Goal: Use online tool/utility: Utilize a website feature to perform a specific function

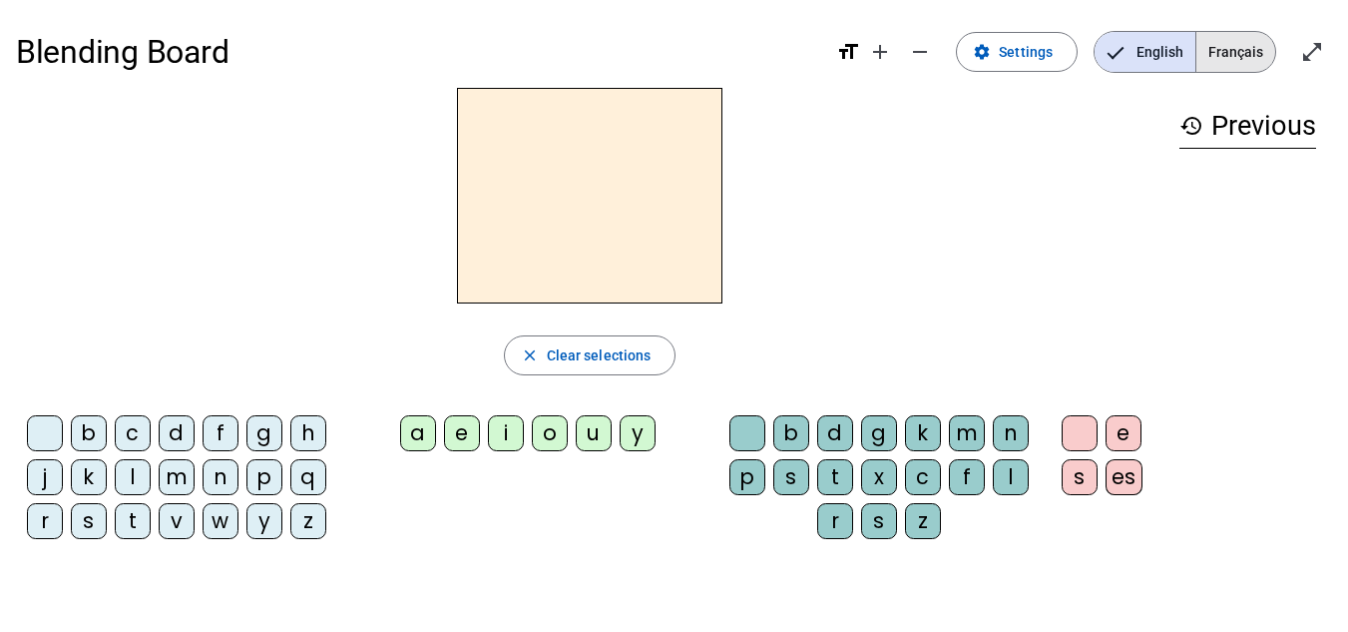
click at [1249, 38] on span "Français" at bounding box center [1235, 52] width 79 height 40
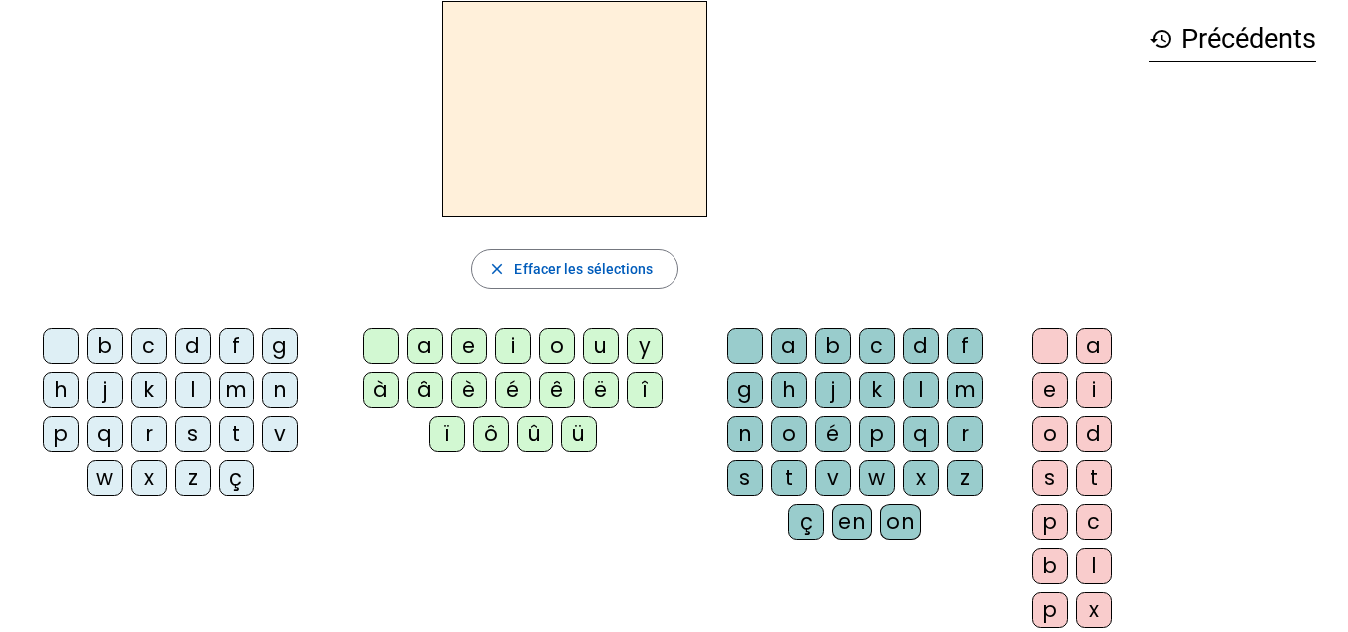
scroll to position [77, 0]
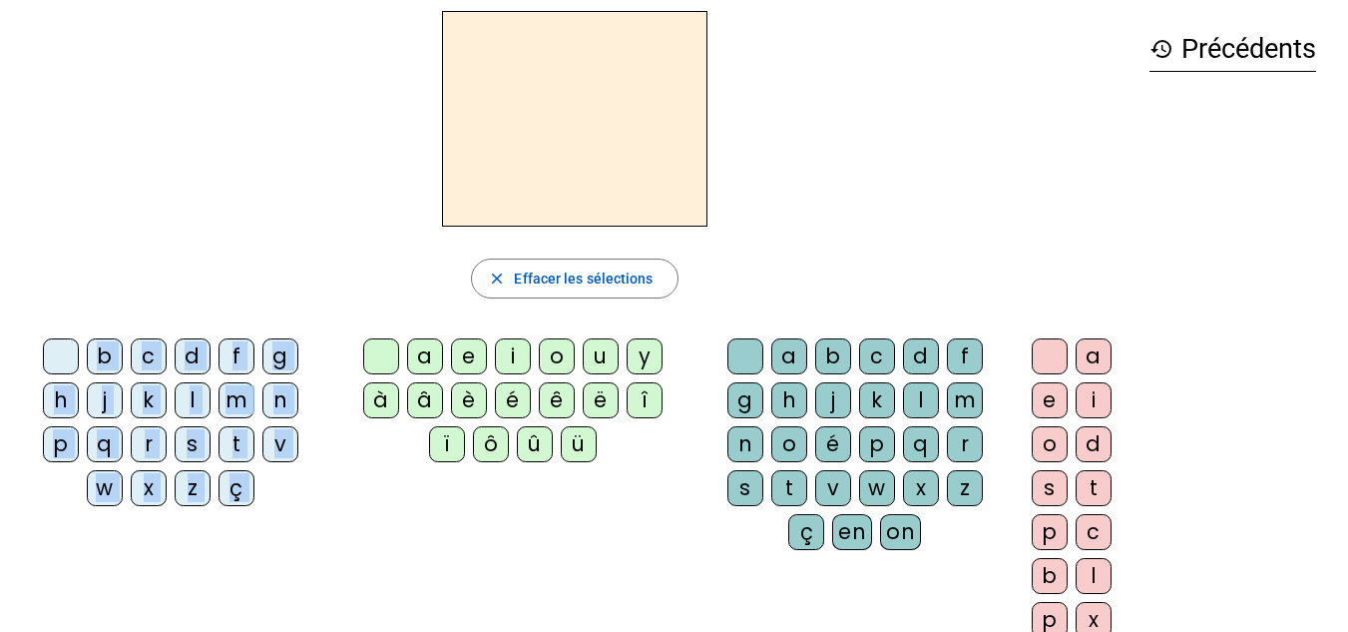
drag, startPoint x: 416, startPoint y: 361, endPoint x: 491, endPoint y: 113, distance: 259.5
click at [491, 113] on div "close [PERSON_NAME] les sélections b c d f g h j k l m n p q r s t v w x z ç a …" at bounding box center [575, 332] width 1118 height 643
click at [424, 352] on div "a" at bounding box center [425, 356] width 36 height 36
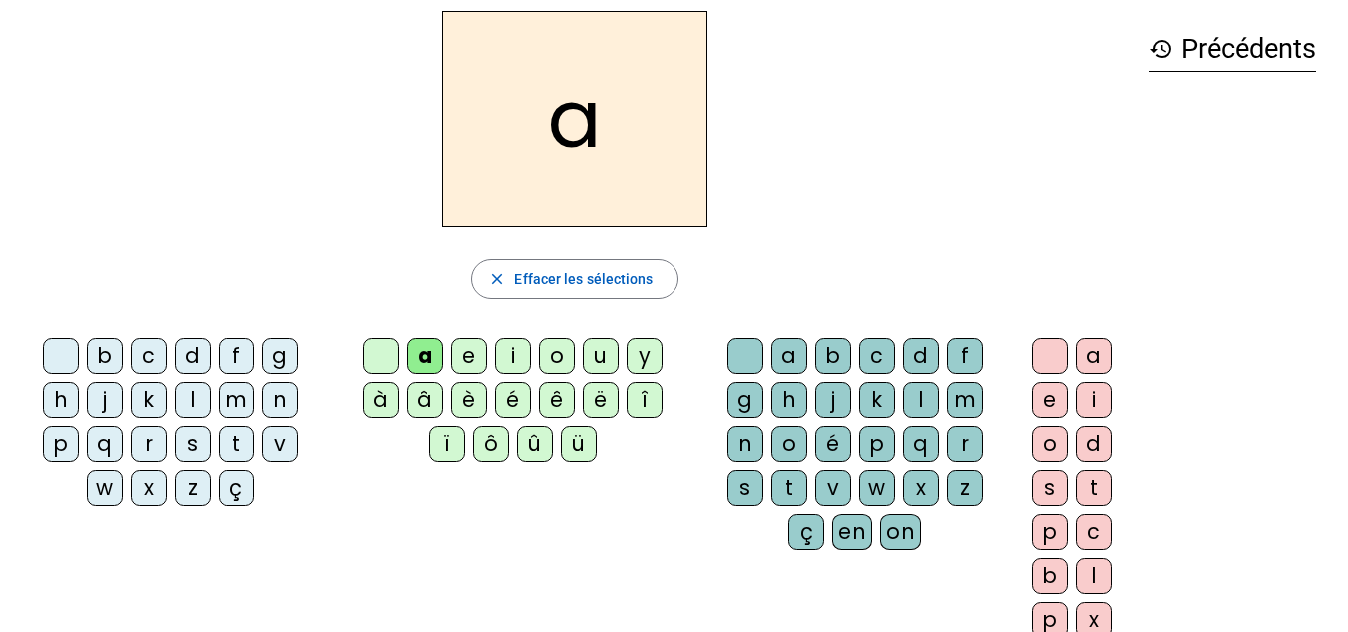
click at [475, 358] on div "e" at bounding box center [469, 356] width 36 height 36
click at [622, 364] on letter-bubble "u" at bounding box center [605, 360] width 44 height 44
click at [432, 362] on div "a" at bounding box center [425, 356] width 36 height 36
click at [464, 366] on div "e" at bounding box center [469, 356] width 36 height 36
click at [1162, 48] on mat-icon "history" at bounding box center [1162, 49] width 24 height 24
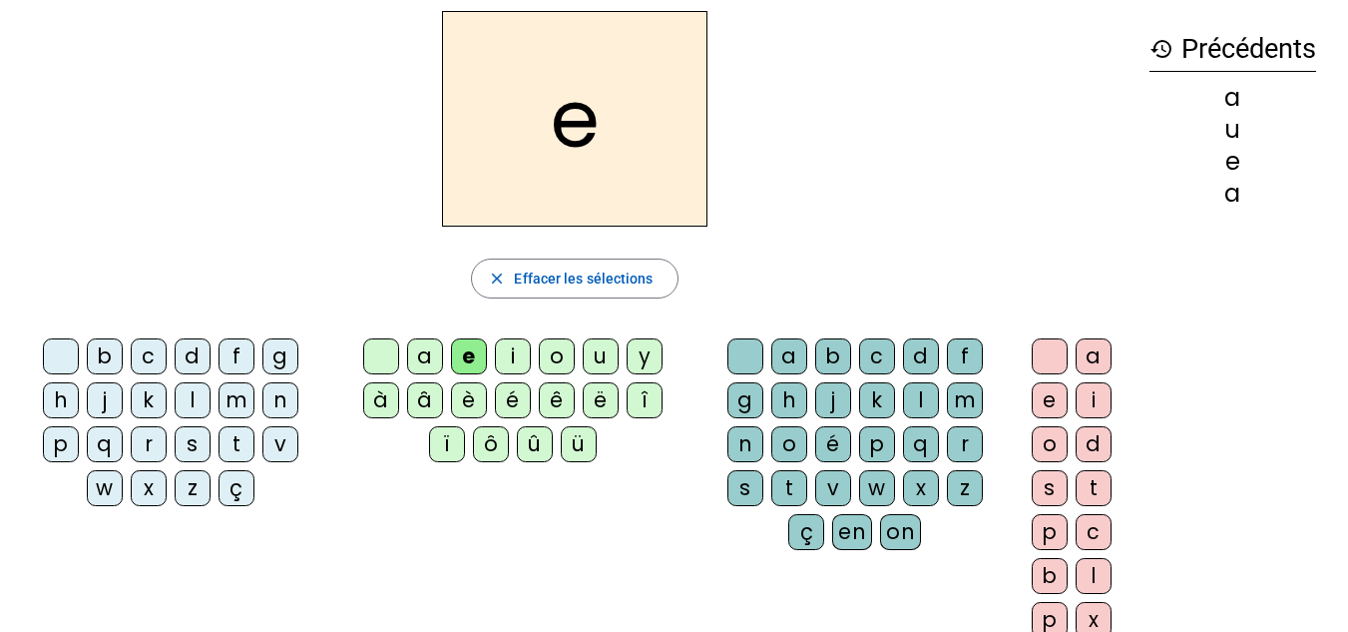
scroll to position [0, 0]
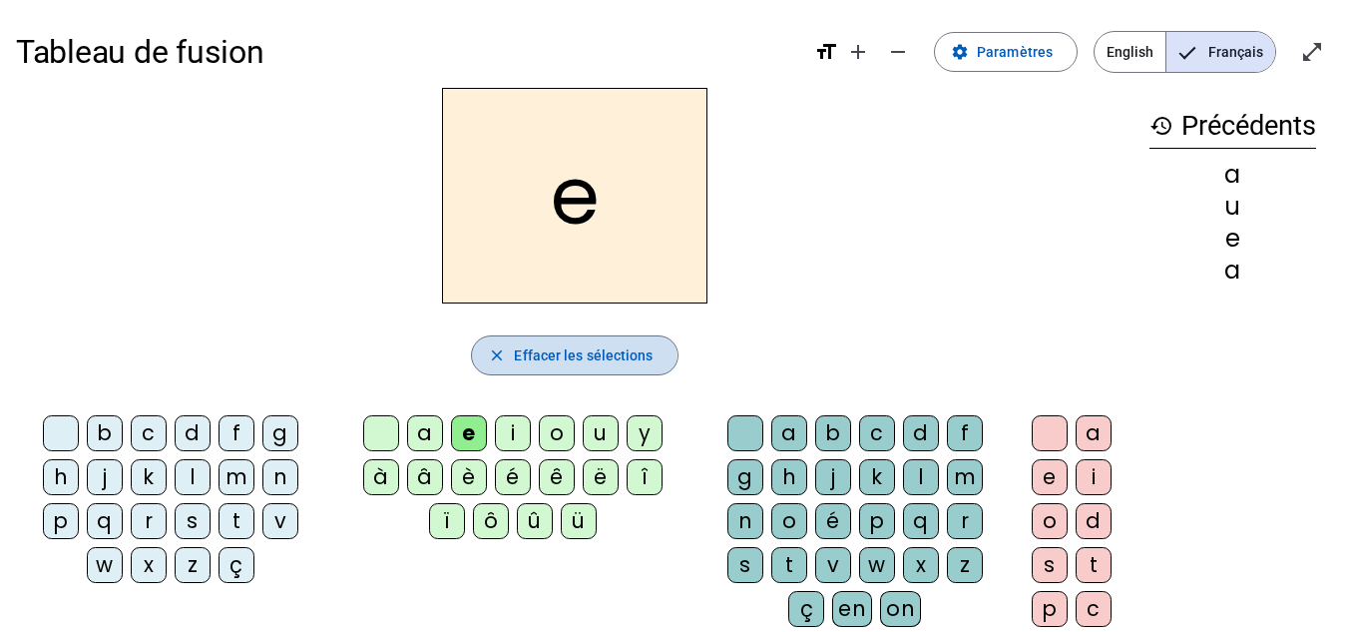
click at [488, 358] on mat-icon "close" at bounding box center [497, 355] width 18 height 18
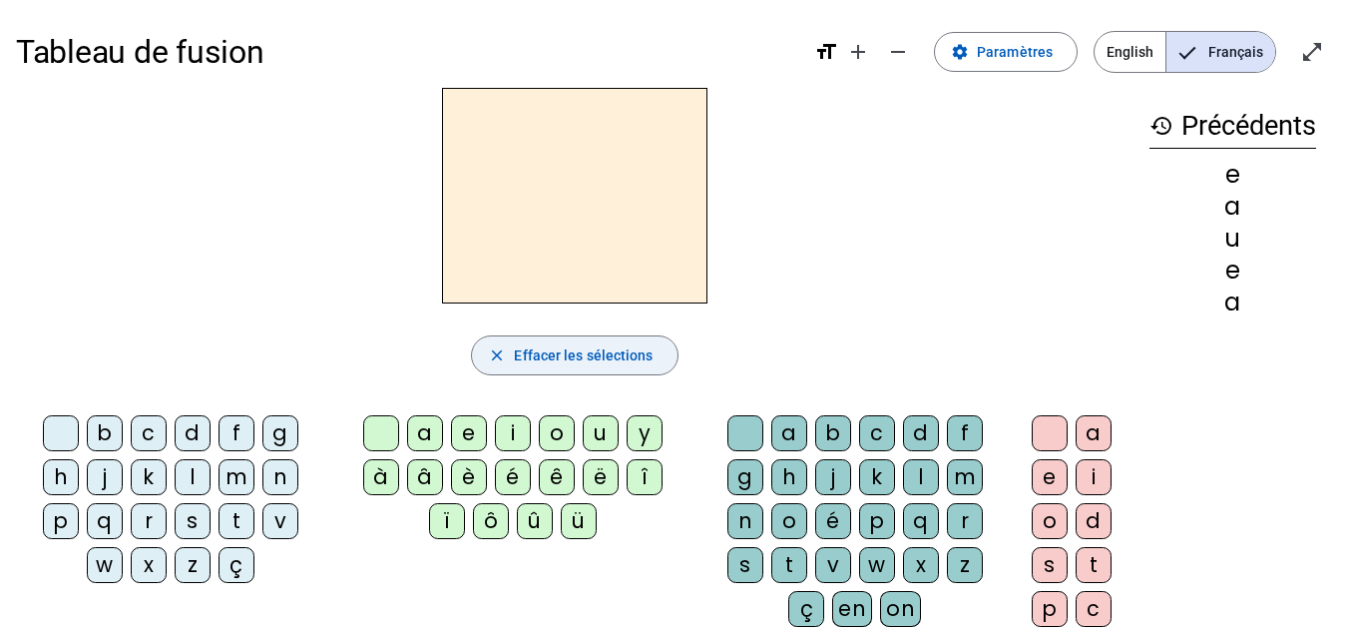
click at [510, 362] on span "button" at bounding box center [574, 355] width 205 height 48
click at [494, 357] on mat-icon "close" at bounding box center [497, 355] width 18 height 18
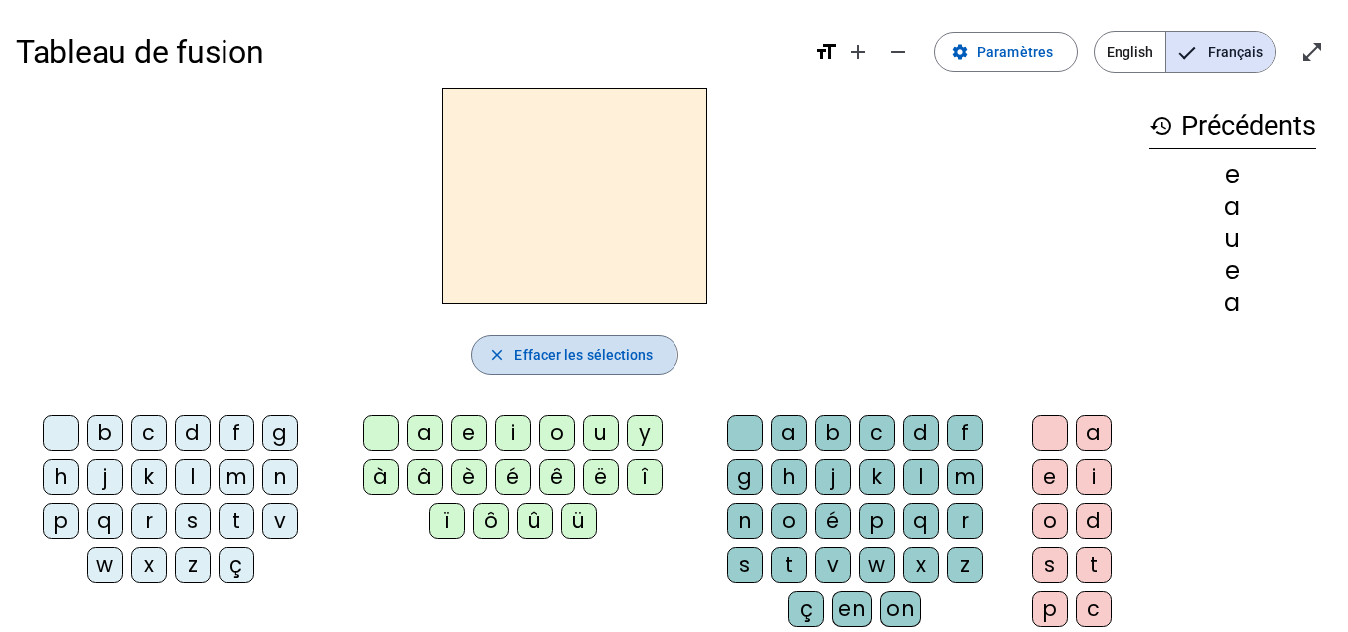
click at [494, 357] on mat-icon "close" at bounding box center [497, 355] width 18 height 18
click at [1226, 268] on div "e" at bounding box center [1233, 270] width 167 height 24
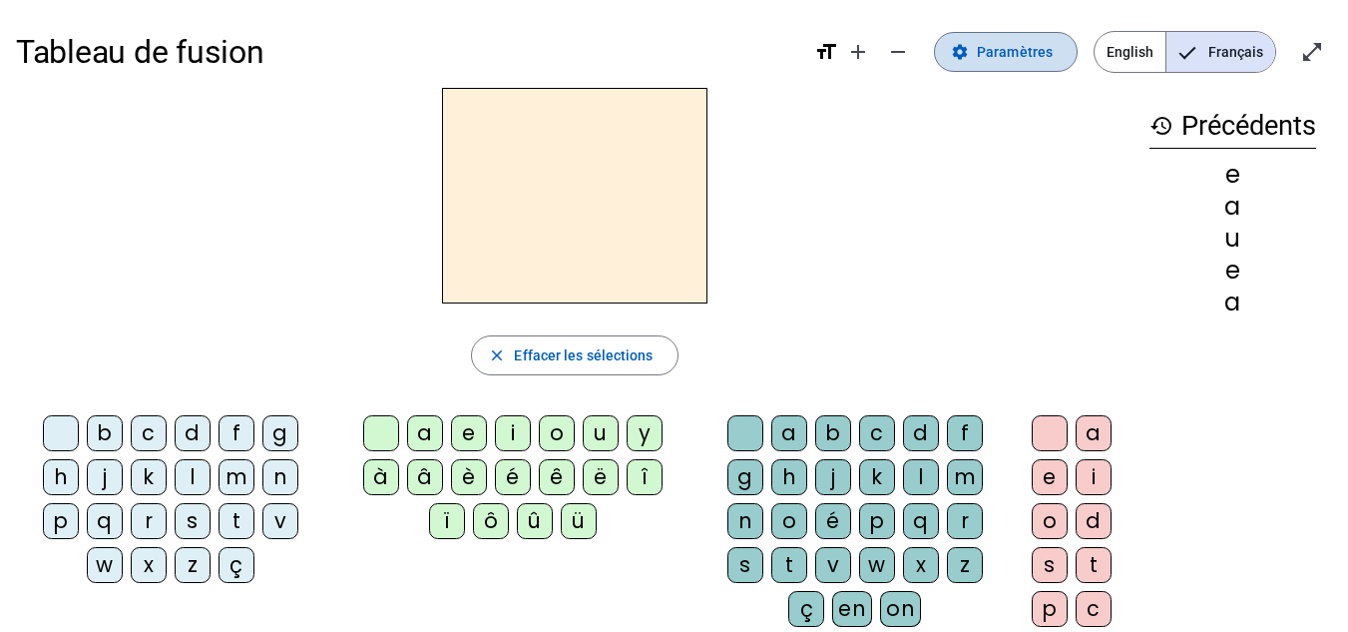
click at [1001, 43] on span "Paramètres" at bounding box center [1015, 52] width 76 height 24
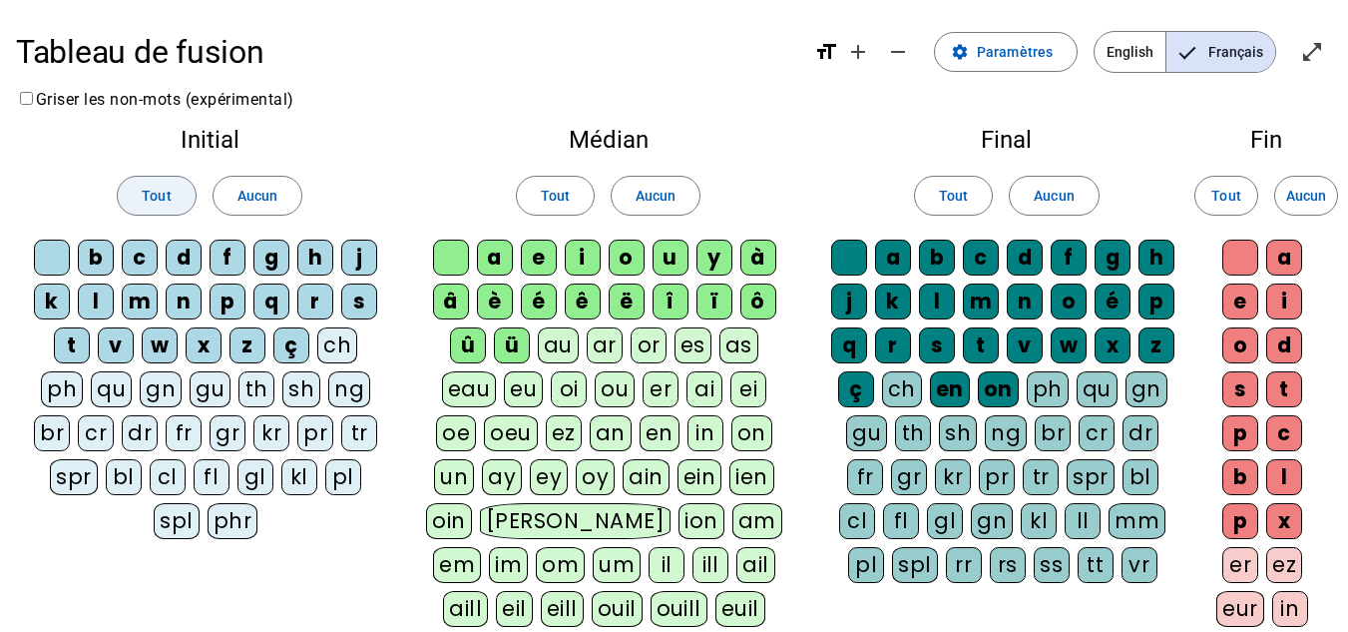
click at [173, 201] on span at bounding box center [156, 196] width 77 height 48
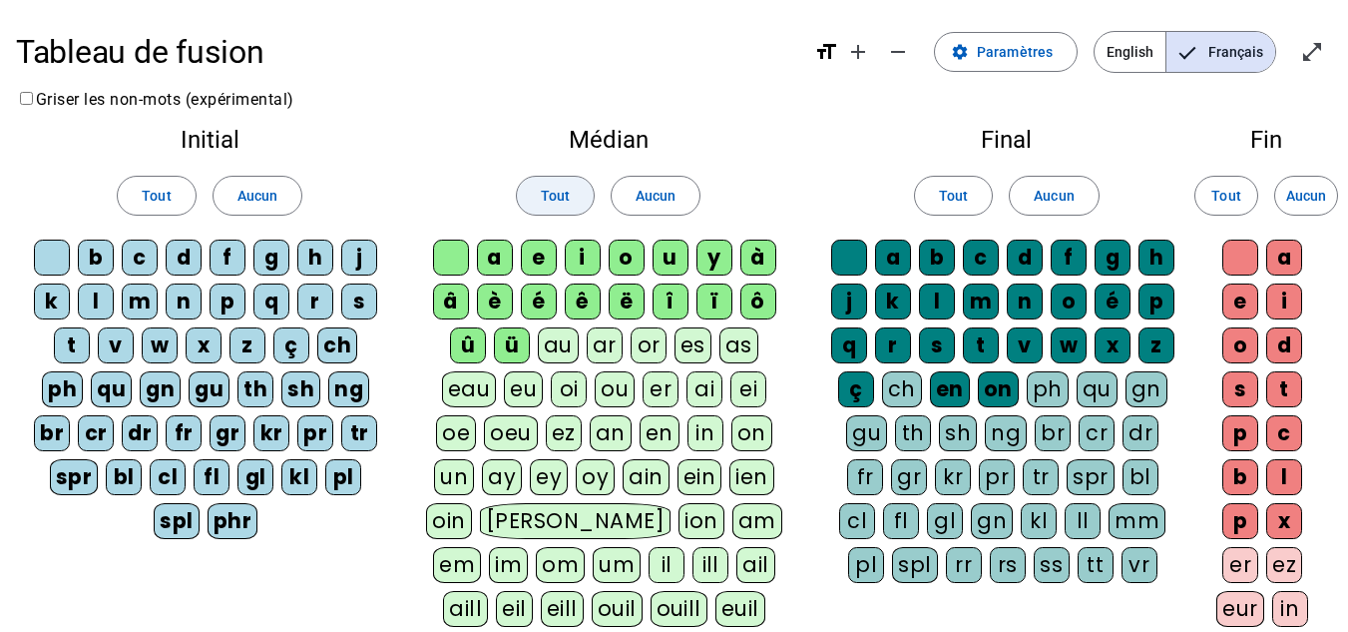
click at [546, 198] on span "Tout" at bounding box center [555, 196] width 29 height 24
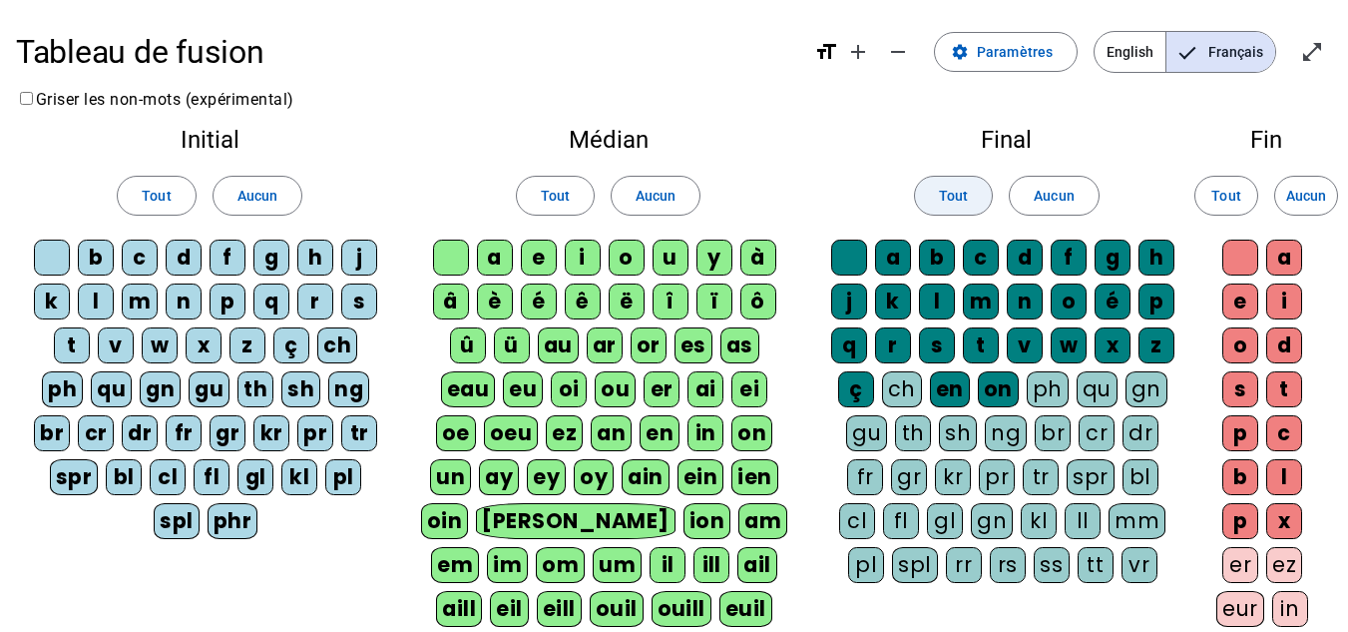
click at [931, 192] on span at bounding box center [953, 196] width 77 height 48
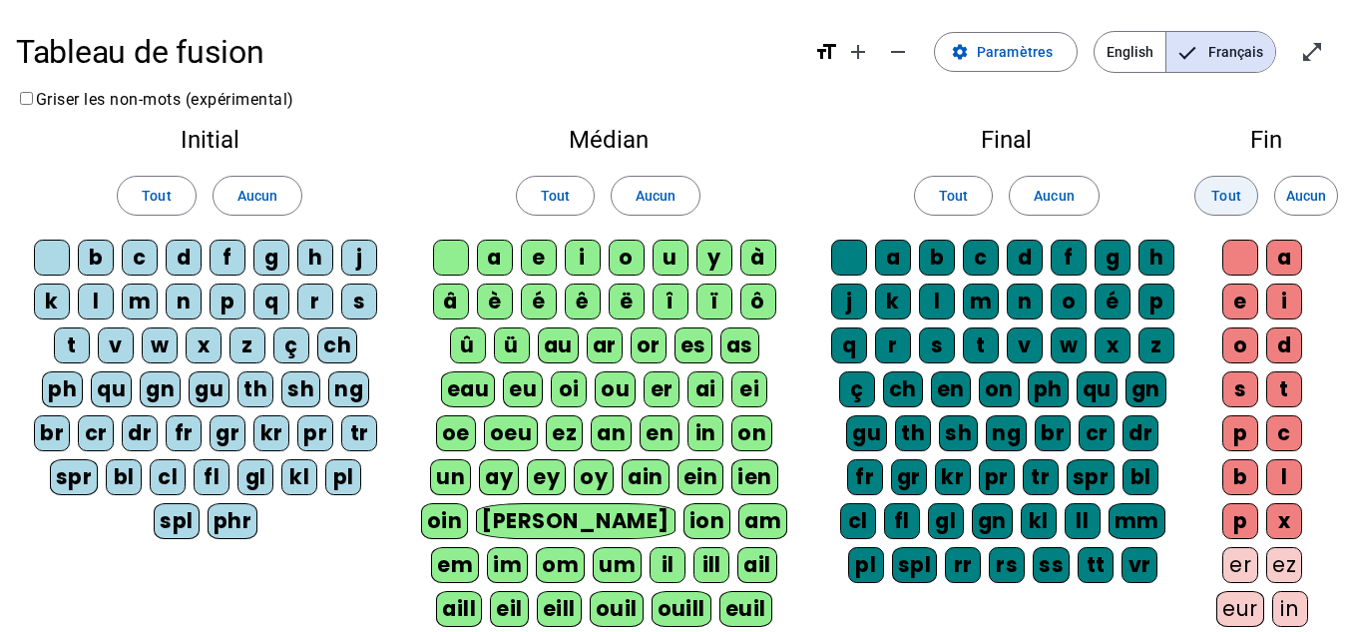
click at [1217, 194] on span "Tout" at bounding box center [1225, 196] width 29 height 24
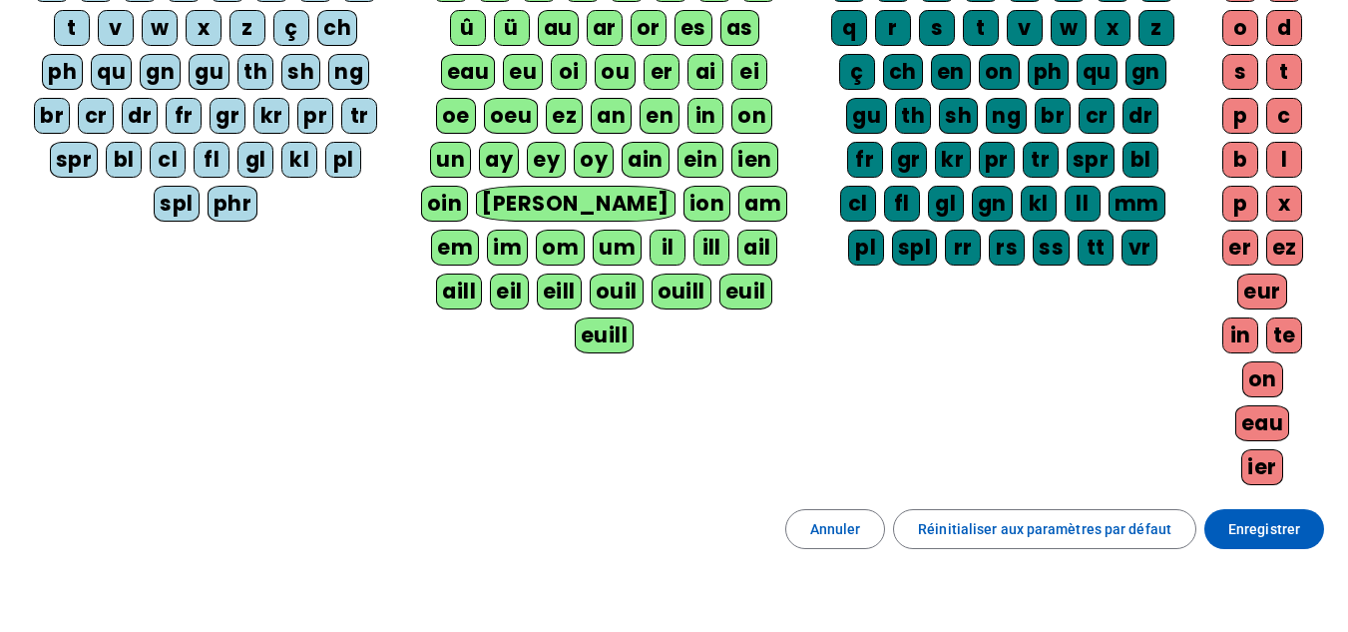
scroll to position [444, 0]
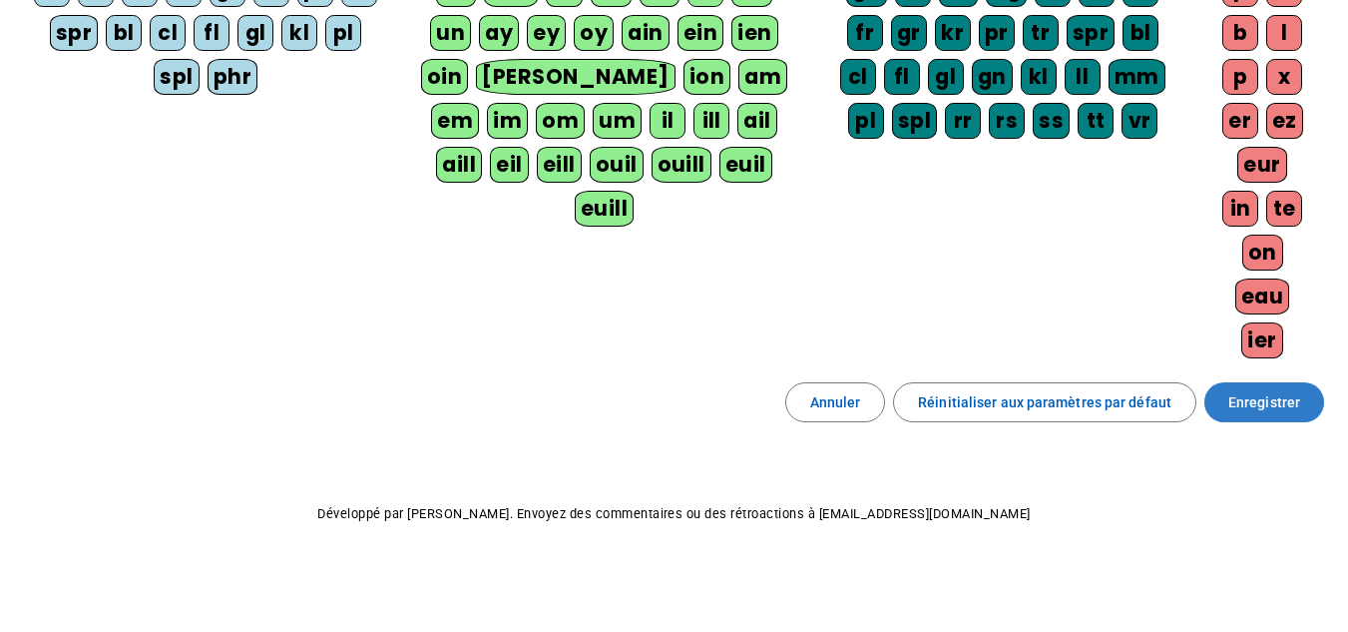
click at [1267, 401] on span "Enregistrer" at bounding box center [1264, 402] width 72 height 24
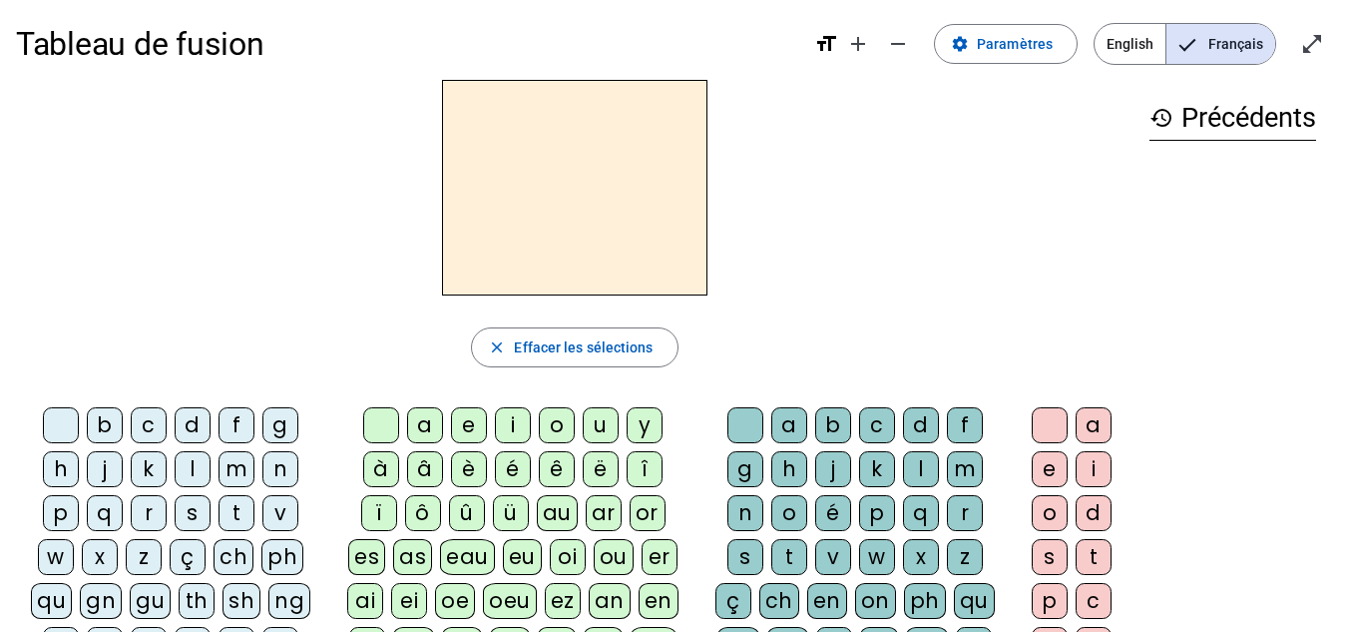
scroll to position [10, 0]
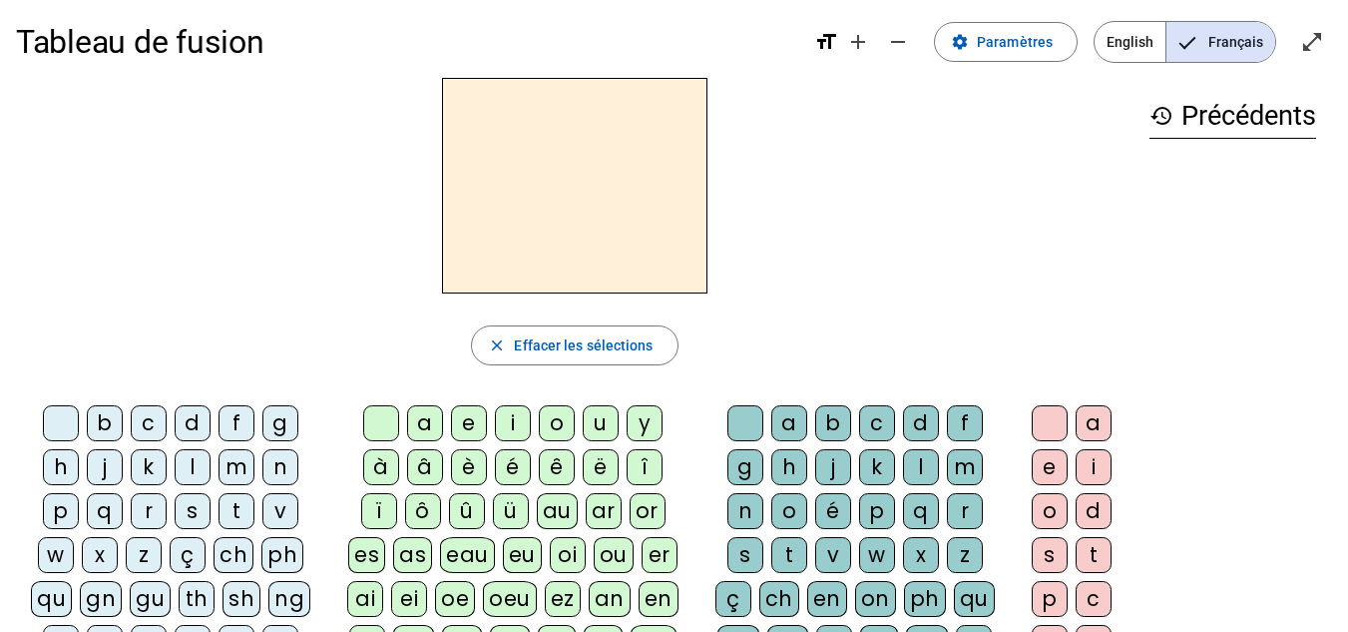
click at [116, 427] on div "b" at bounding box center [105, 423] width 36 height 36
click at [475, 421] on div "e" at bounding box center [469, 423] width 36 height 36
click at [861, 419] on div "c" at bounding box center [877, 423] width 36 height 36
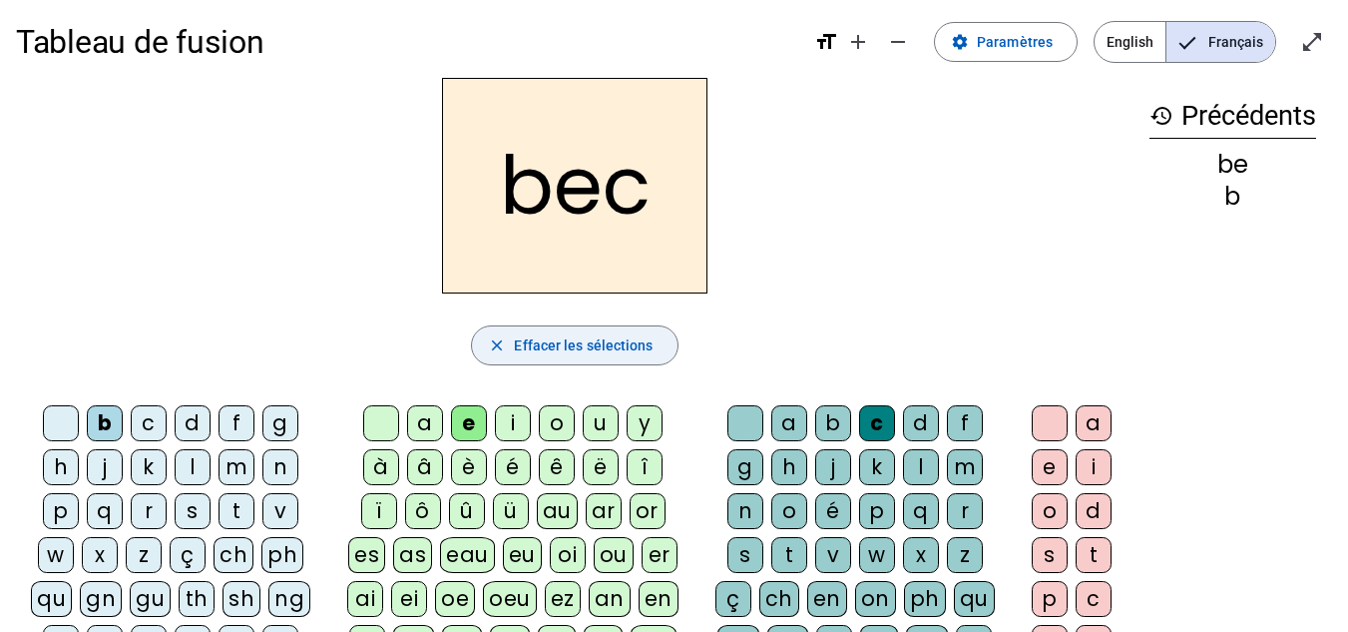
click at [633, 344] on span "Effacer les sélections" at bounding box center [583, 345] width 139 height 24
